Goal: Find contact information

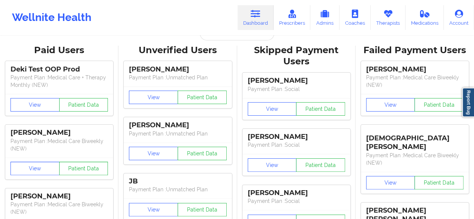
scroll to position [16, 0]
click at [226, 39] on input "text" at bounding box center [237, 33] width 74 height 14
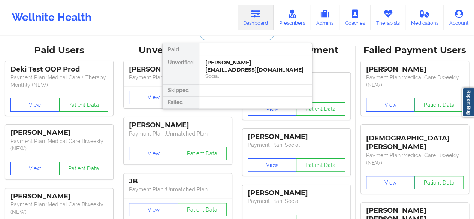
scroll to position [0, 0]
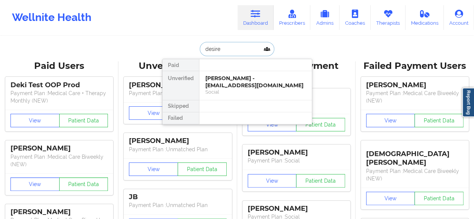
type input "[PERSON_NAME]"
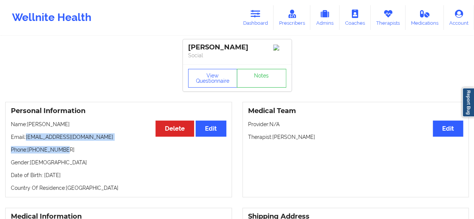
drag, startPoint x: 27, startPoint y: 139, endPoint x: 122, endPoint y: 147, distance: 95.5
click at [122, 147] on div "Personal Information Edit Delete Name: [PERSON_NAME] Email: [EMAIL_ADDRESS][DOM…" at bounding box center [118, 150] width 227 height 96
drag, startPoint x: 28, startPoint y: 139, endPoint x: 109, endPoint y: 138, distance: 81.4
click at [109, 138] on p "Email: [EMAIL_ADDRESS][DOMAIN_NAME]" at bounding box center [119, 136] width 216 height 7
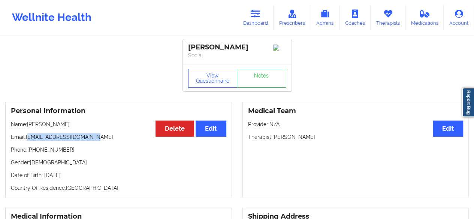
click at [29, 139] on p "Email: [EMAIL_ADDRESS][DOMAIN_NAME]" at bounding box center [119, 136] width 216 height 7
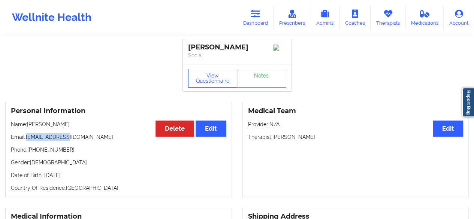
click at [29, 139] on p "Email: [EMAIL_ADDRESS][DOMAIN_NAME]" at bounding box center [119, 136] width 216 height 7
drag, startPoint x: 26, startPoint y: 140, endPoint x: 109, endPoint y: 142, distance: 82.9
click at [109, 141] on p "Email: [EMAIL_ADDRESS][DOMAIN_NAME]" at bounding box center [119, 136] width 216 height 7
copy p "[EMAIL_ADDRESS][DOMAIN_NAME]"
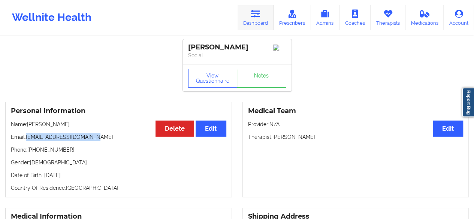
click at [266, 23] on link "Dashboard" at bounding box center [256, 17] width 36 height 25
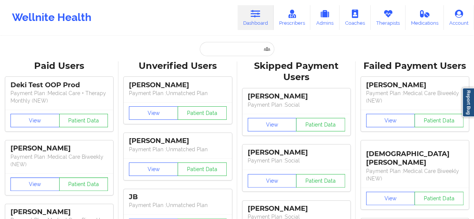
click at [226, 53] on input "text" at bounding box center [237, 49] width 74 height 14
paste input "[PERSON_NAME] correct number (Zocdoc)"
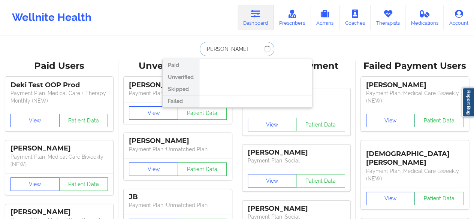
type input "[PERSON_NAME]"
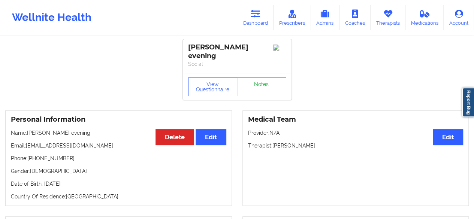
click at [267, 82] on link "Notes" at bounding box center [261, 87] width 49 height 19
drag, startPoint x: 27, startPoint y: 139, endPoint x: 104, endPoint y: 137, distance: 76.9
click at [104, 142] on p "Email: [EMAIL_ADDRESS][DOMAIN_NAME]" at bounding box center [119, 145] width 216 height 7
copy p "[EMAIL_ADDRESS][DOMAIN_NAME]"
